Goal: Check status: Check status

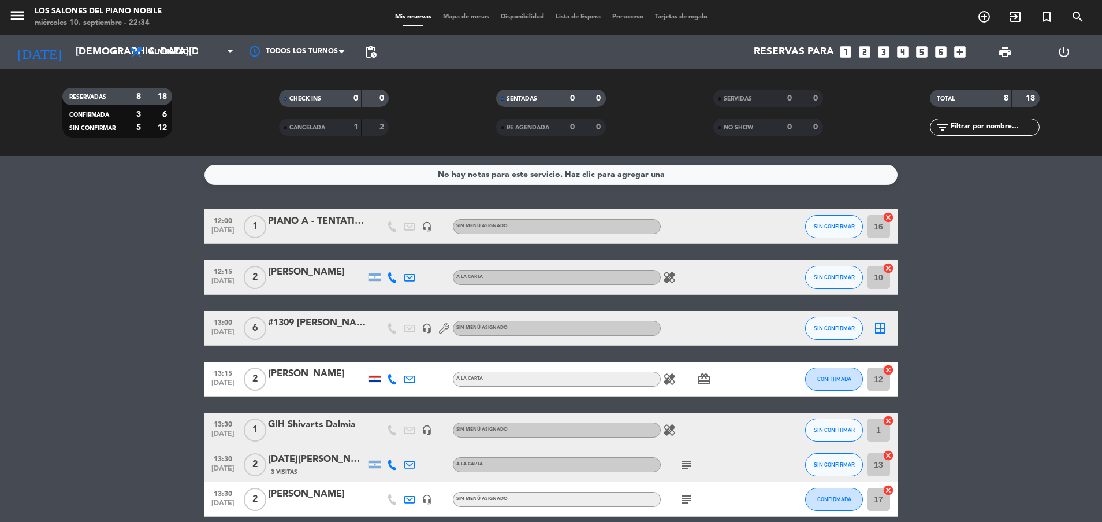
click at [152, 307] on bookings-row "12:00 [DATE] 1 PIANO A - TENTATIVO NINCH headset_mic Sin menú asignado SIN CONF…" at bounding box center [551, 388] width 1102 height 358
click at [70, 50] on input "[DEMOGRAPHIC_DATA][DATE]" at bounding box center [137, 51] width 134 height 23
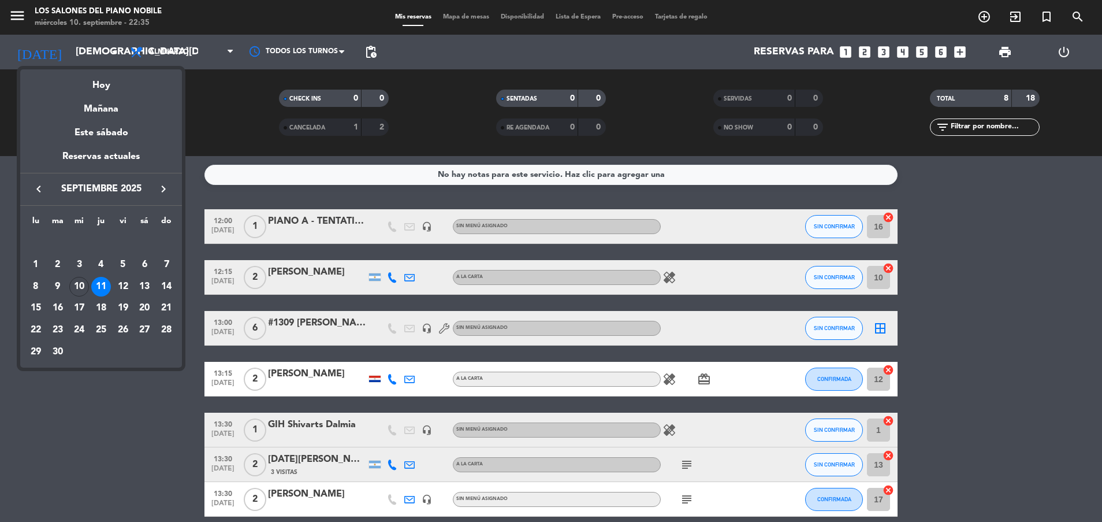
click at [107, 286] on div "11" at bounding box center [101, 287] width 20 height 20
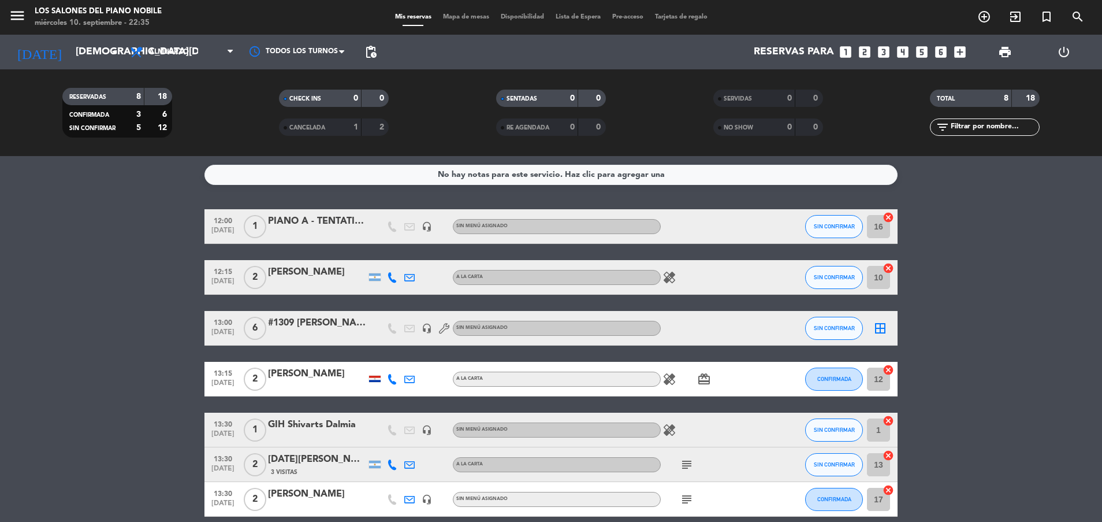
click at [107, 286] on bookings-row "12:00 [DATE] 1 PIANO A - TENTATIVO NINCH headset_mic Sin menú asignado SIN CONF…" at bounding box center [551, 388] width 1102 height 358
click at [187, 52] on span "Almuerzo" at bounding box center [169, 52] width 40 height 8
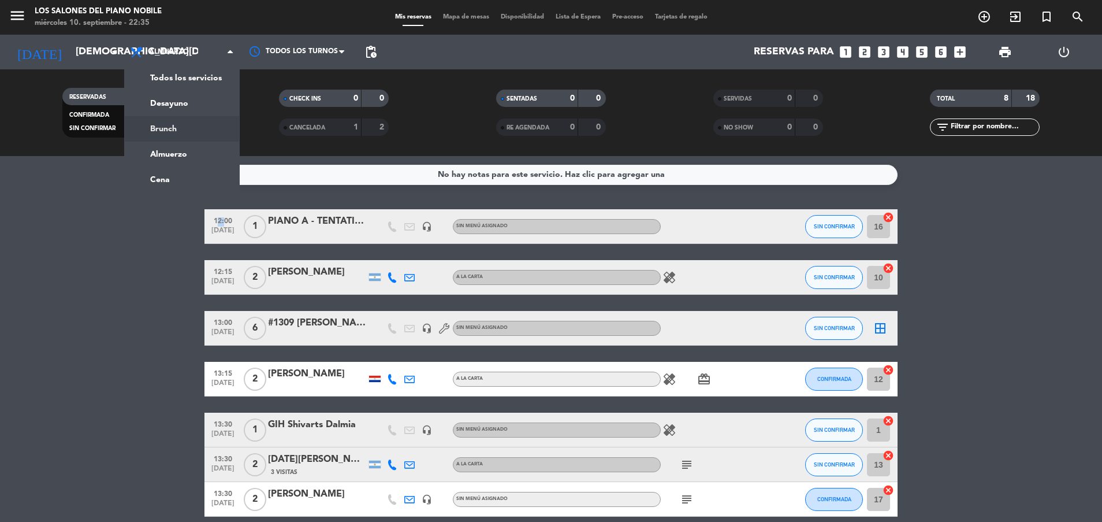
click at [190, 129] on div "menu Los Salones del Piano [PERSON_NAME] [DATE] 10. septiembre - 22:35 Mis rese…" at bounding box center [551, 78] width 1102 height 156
click at [190, 129] on filter-checkbox "RESERVADAS 8 18 CONFIRMADA 3 6 SIN CONFIRMAR 5 12" at bounding box center [117, 113] width 217 height 50
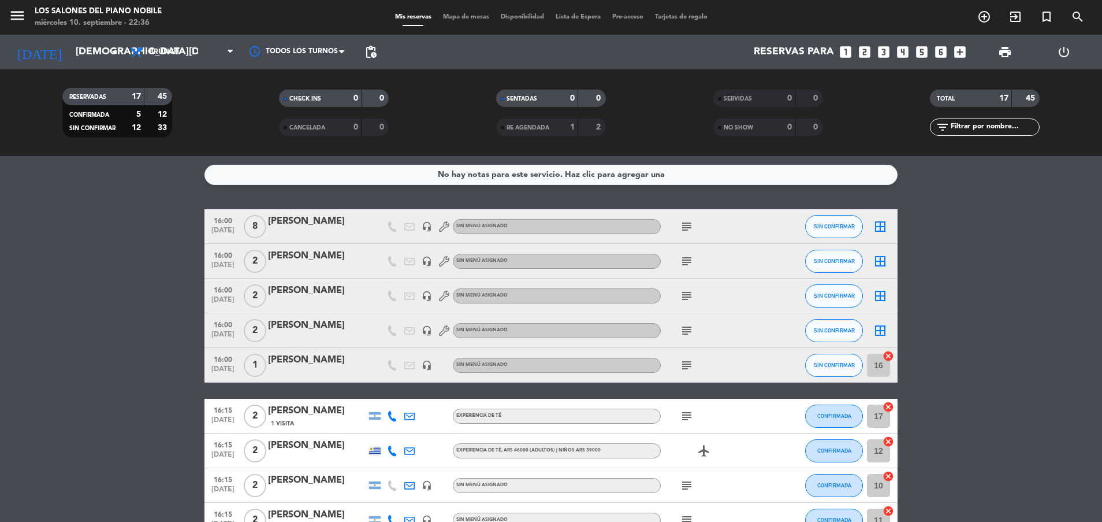
click at [315, 228] on div "[PERSON_NAME]" at bounding box center [317, 221] width 98 height 15
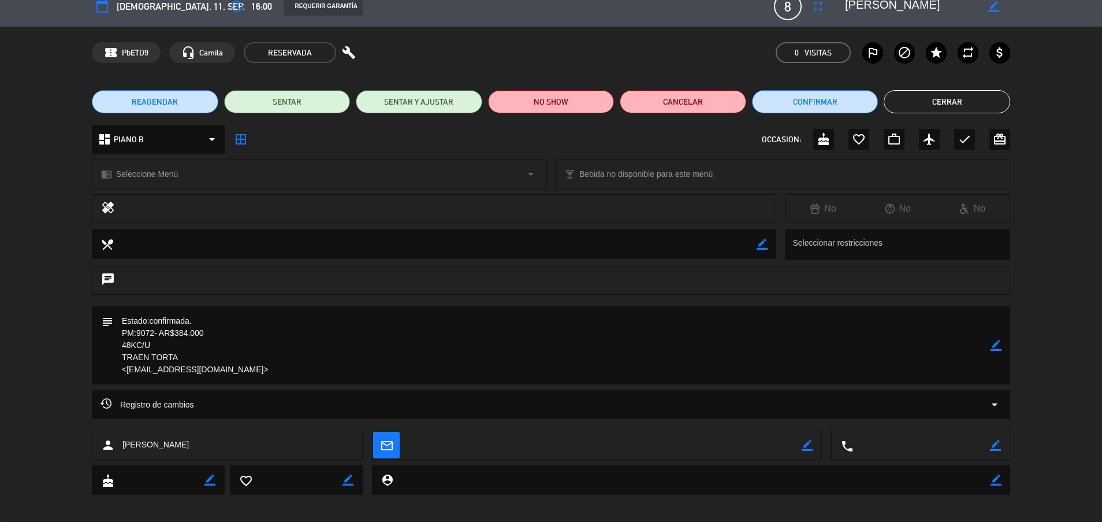
scroll to position [21, 0]
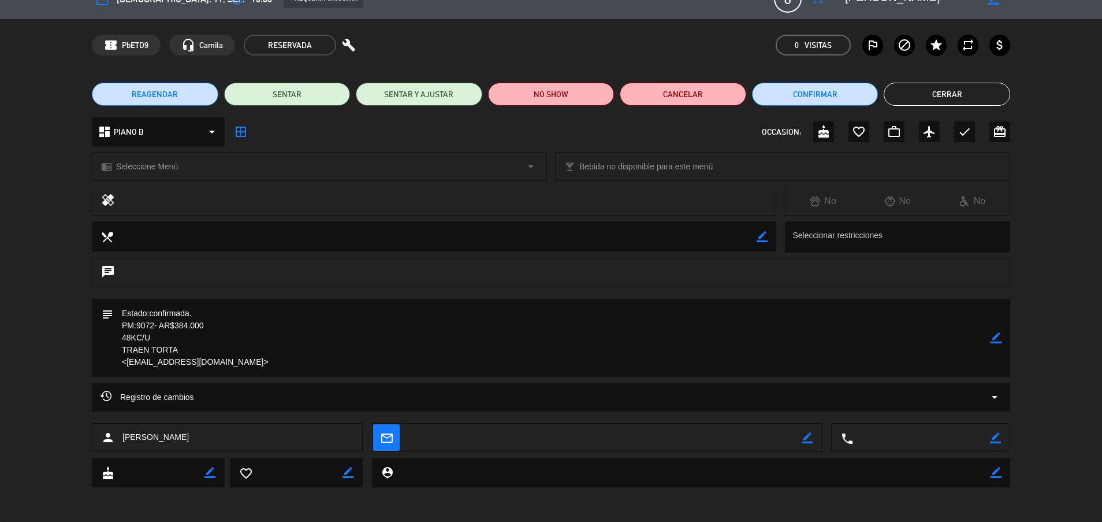
click at [965, 95] on button "Cerrar" at bounding box center [947, 94] width 126 height 23
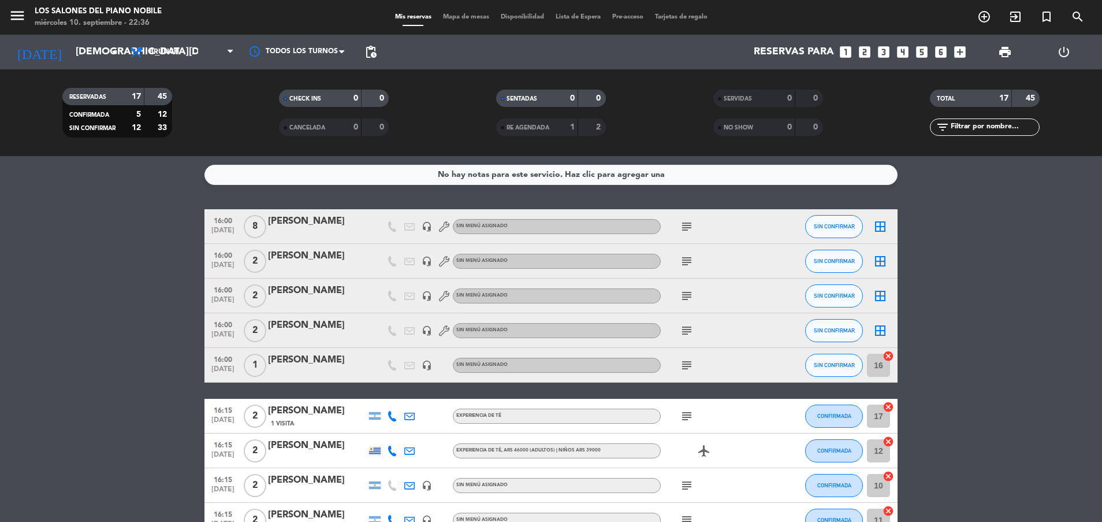
click at [344, 264] on div at bounding box center [317, 268] width 98 height 9
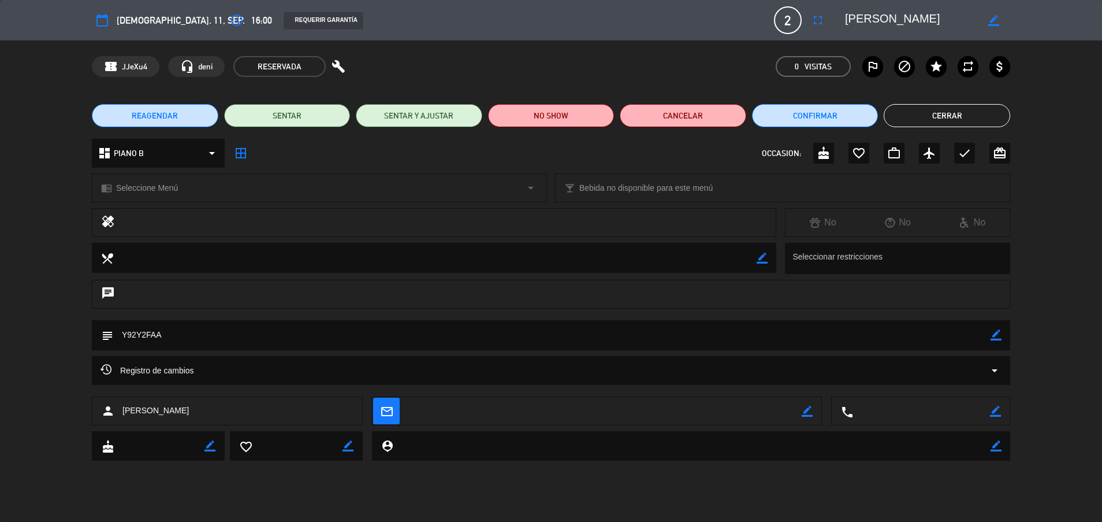
click at [918, 123] on button "Cerrar" at bounding box center [947, 115] width 126 height 23
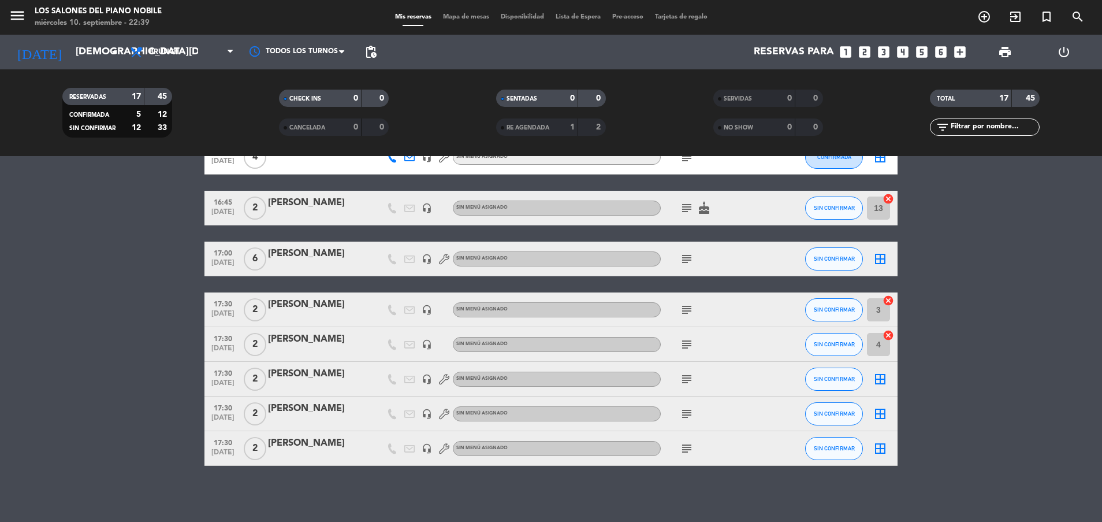
scroll to position [415, 0]
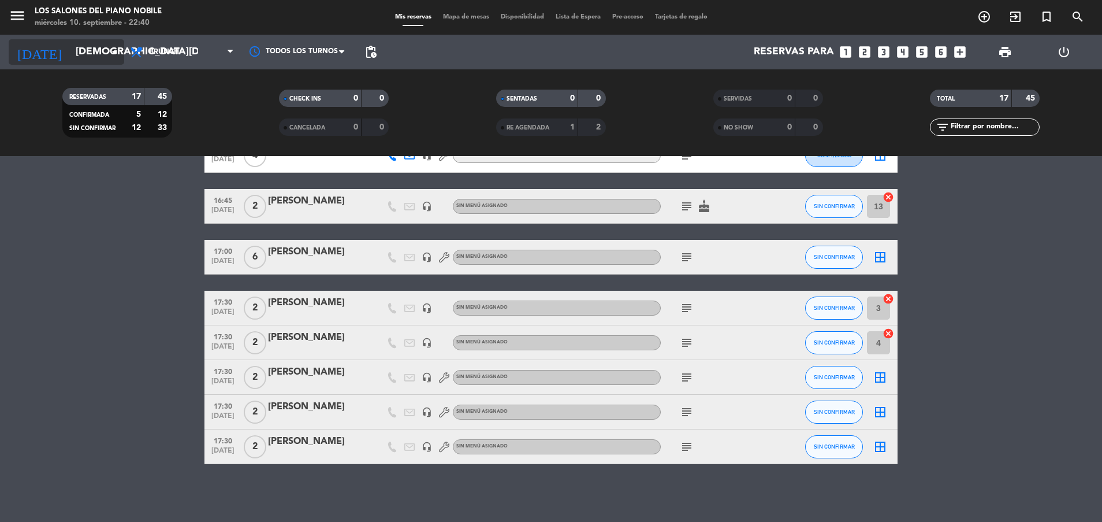
click at [95, 43] on input "[DEMOGRAPHIC_DATA][DATE]" at bounding box center [137, 51] width 134 height 23
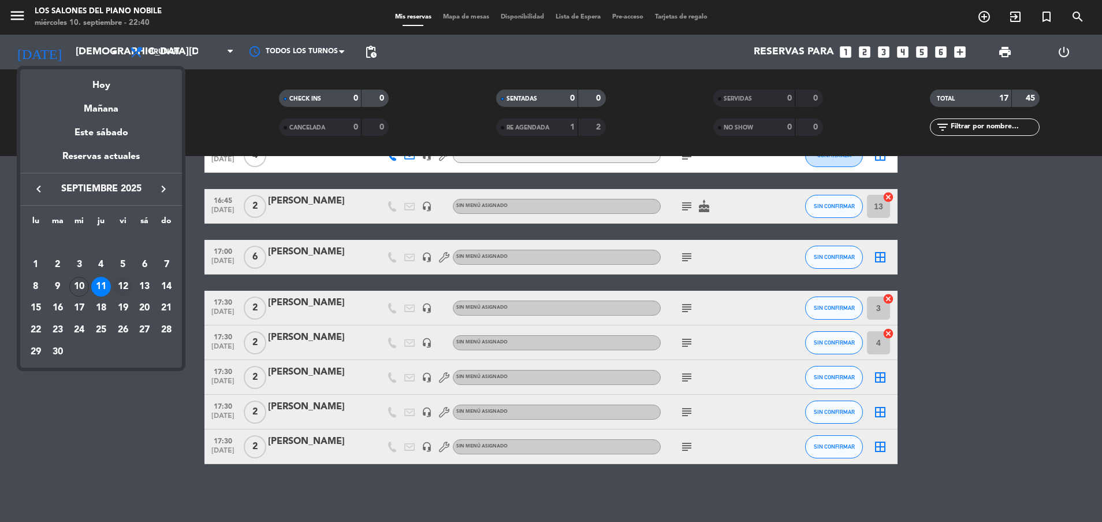
click at [122, 288] on div "12" at bounding box center [123, 287] width 20 height 20
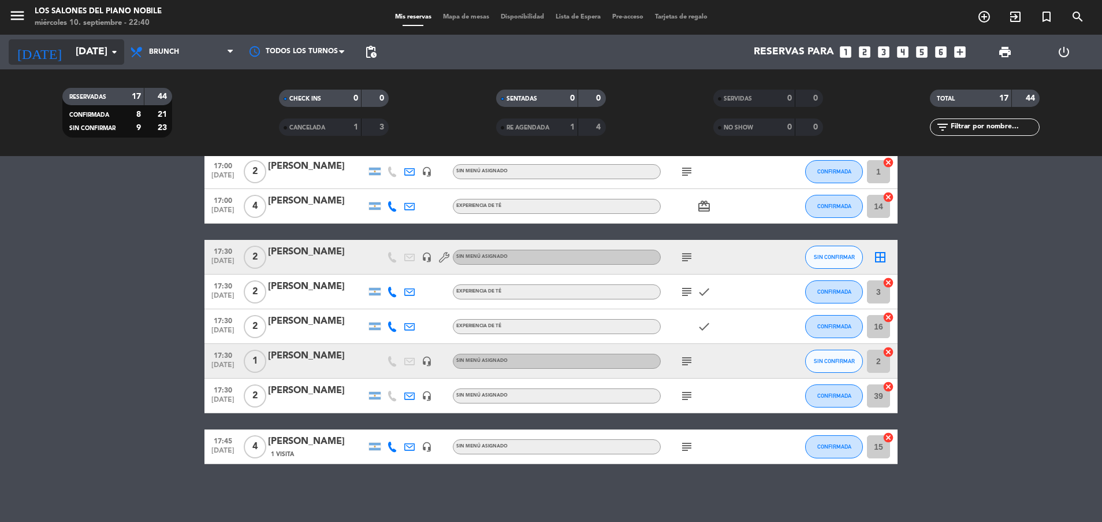
click at [105, 48] on input "[DATE]" at bounding box center [137, 51] width 134 height 23
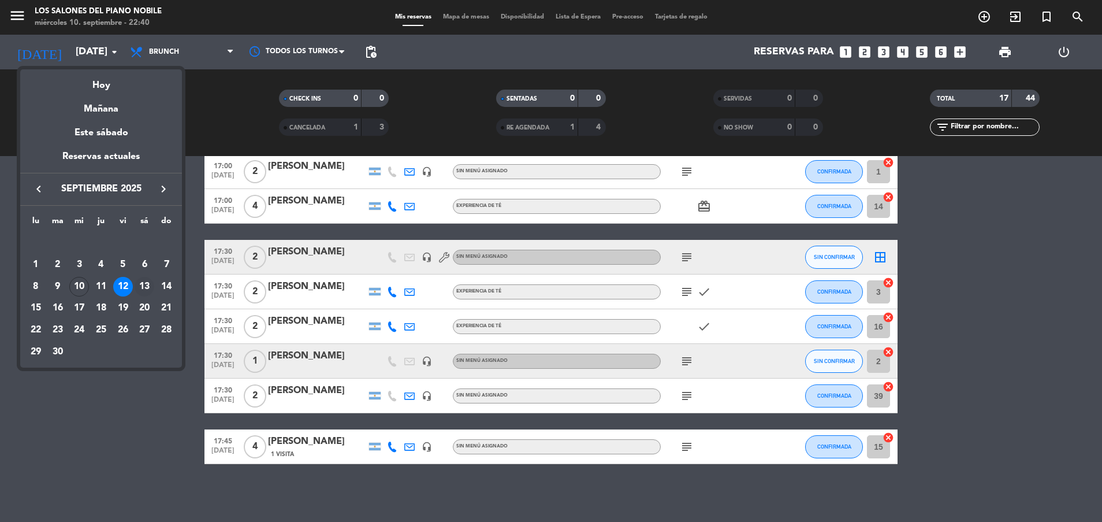
click at [143, 285] on div "13" at bounding box center [145, 287] width 20 height 20
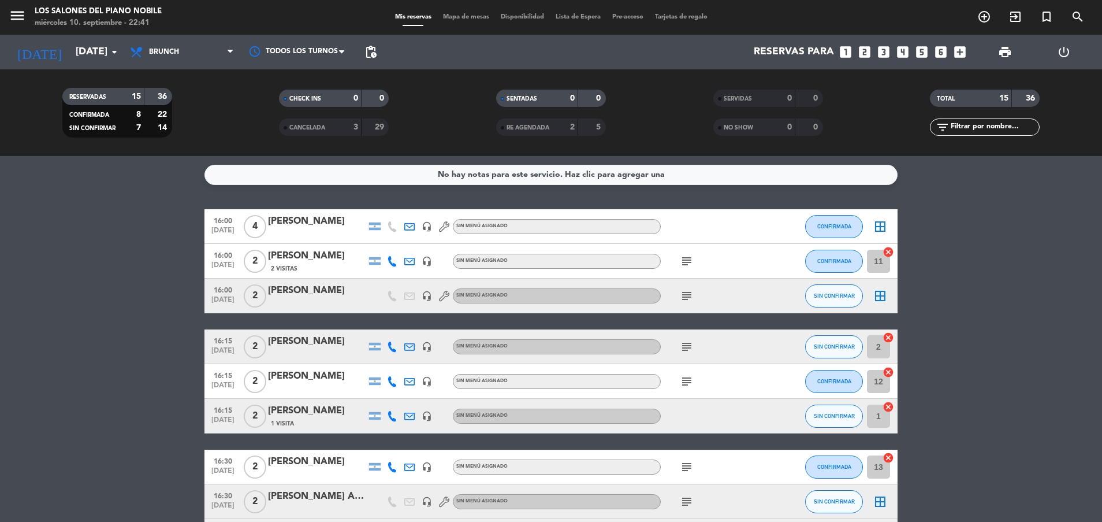
scroll to position [330, 0]
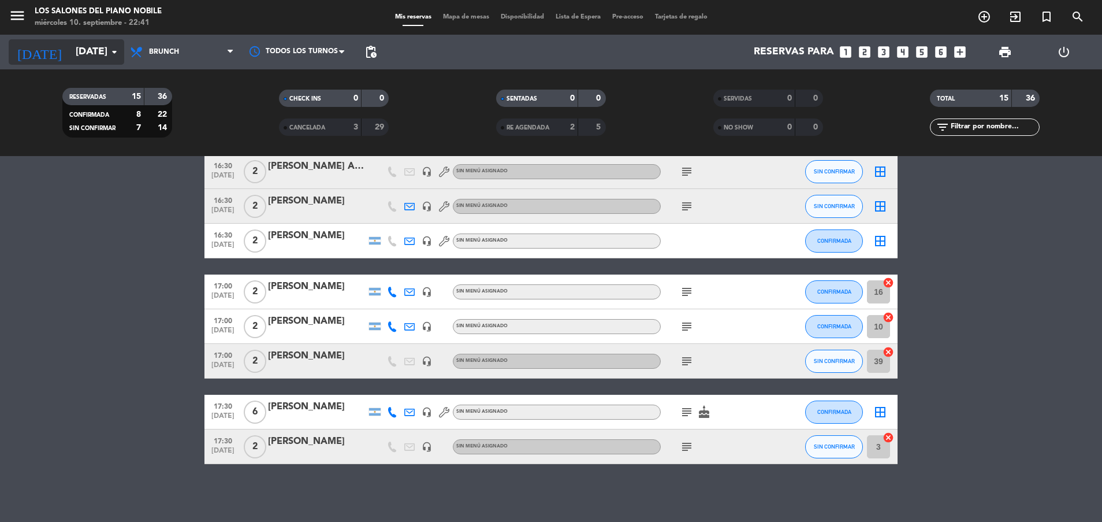
click at [98, 53] on input "[DATE]" at bounding box center [137, 51] width 134 height 23
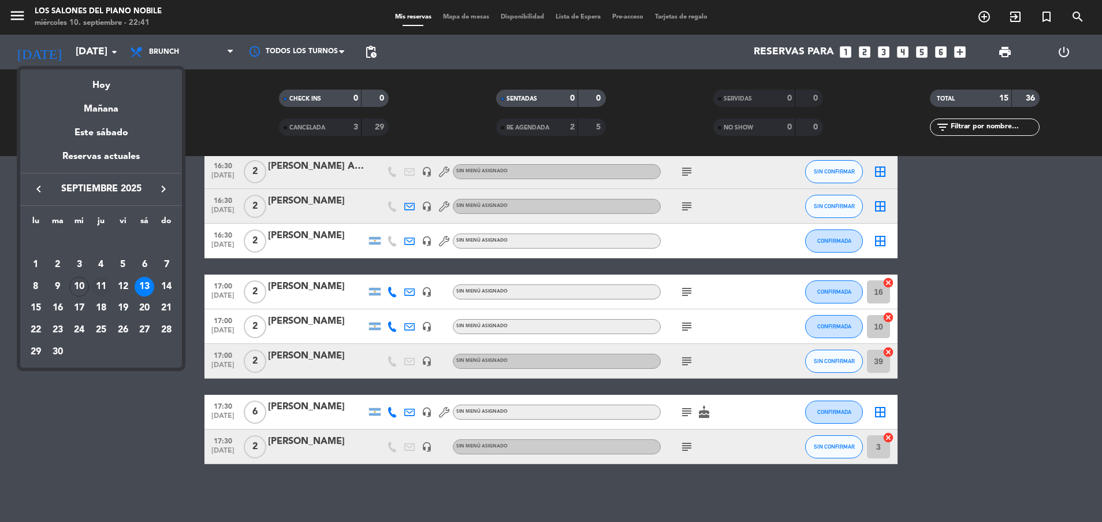
click at [107, 282] on div "11" at bounding box center [101, 287] width 20 height 20
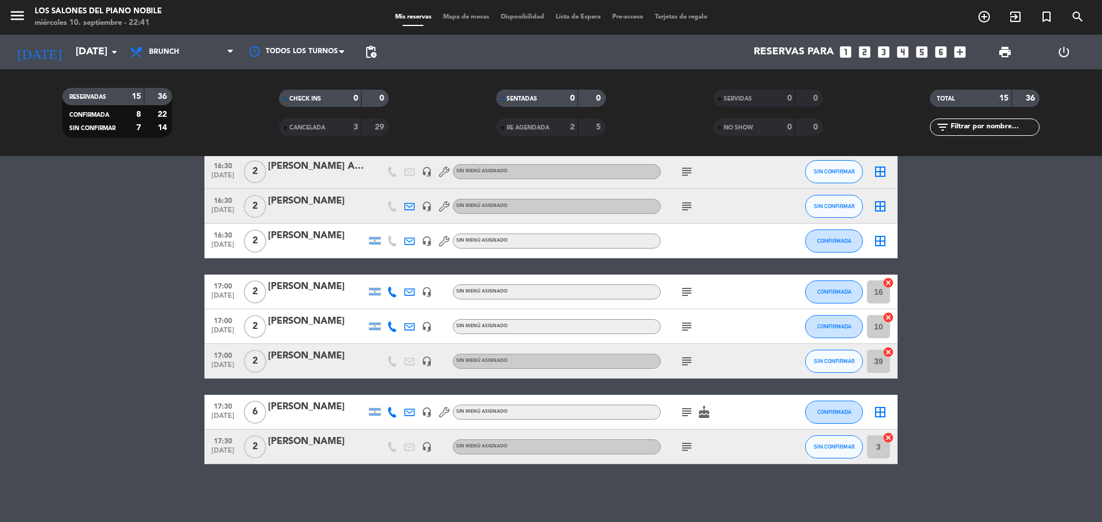
type input "[DEMOGRAPHIC_DATA][DATE]"
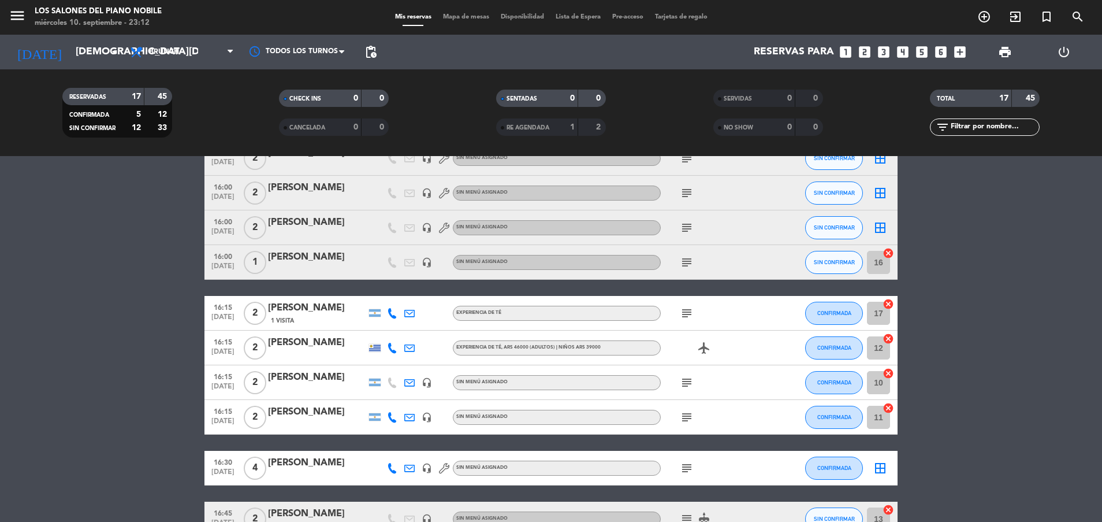
scroll to position [0, 0]
